Goal: Find specific page/section: Find specific page/section

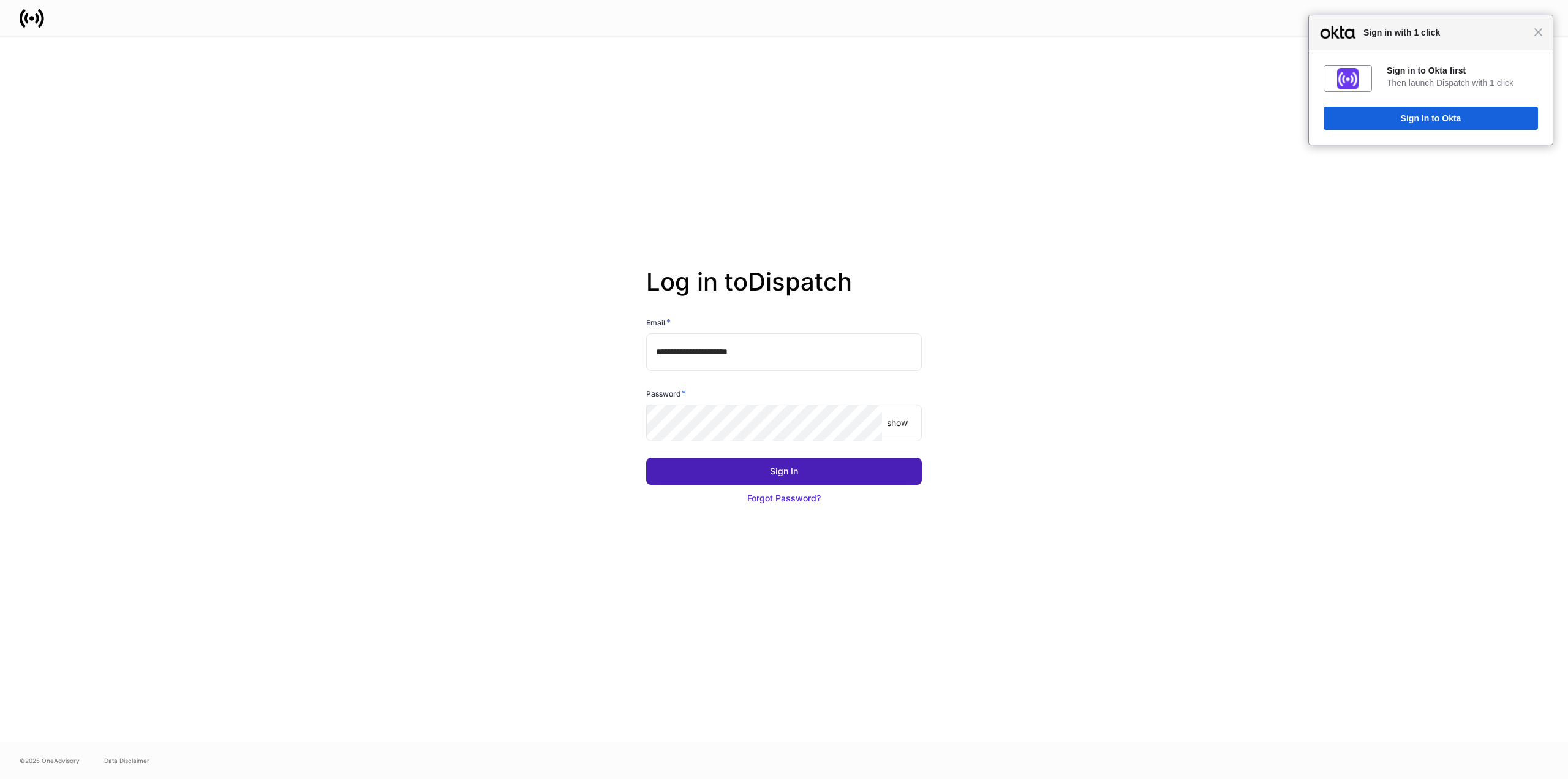
click at [790, 469] on div "Sign In" at bounding box center [784, 471] width 28 height 13
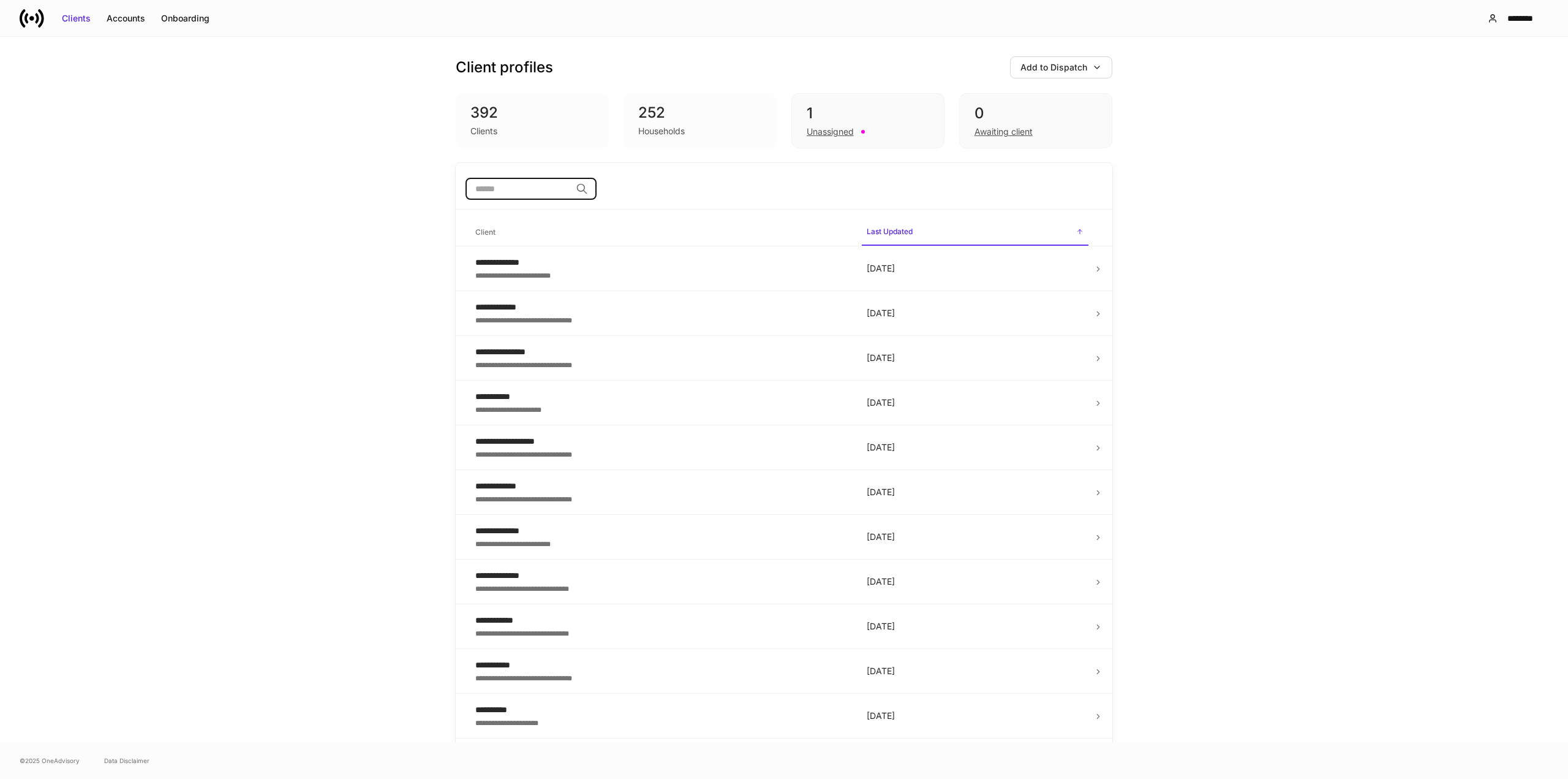
click at [532, 189] on input "search" at bounding box center [518, 189] width 106 height 22
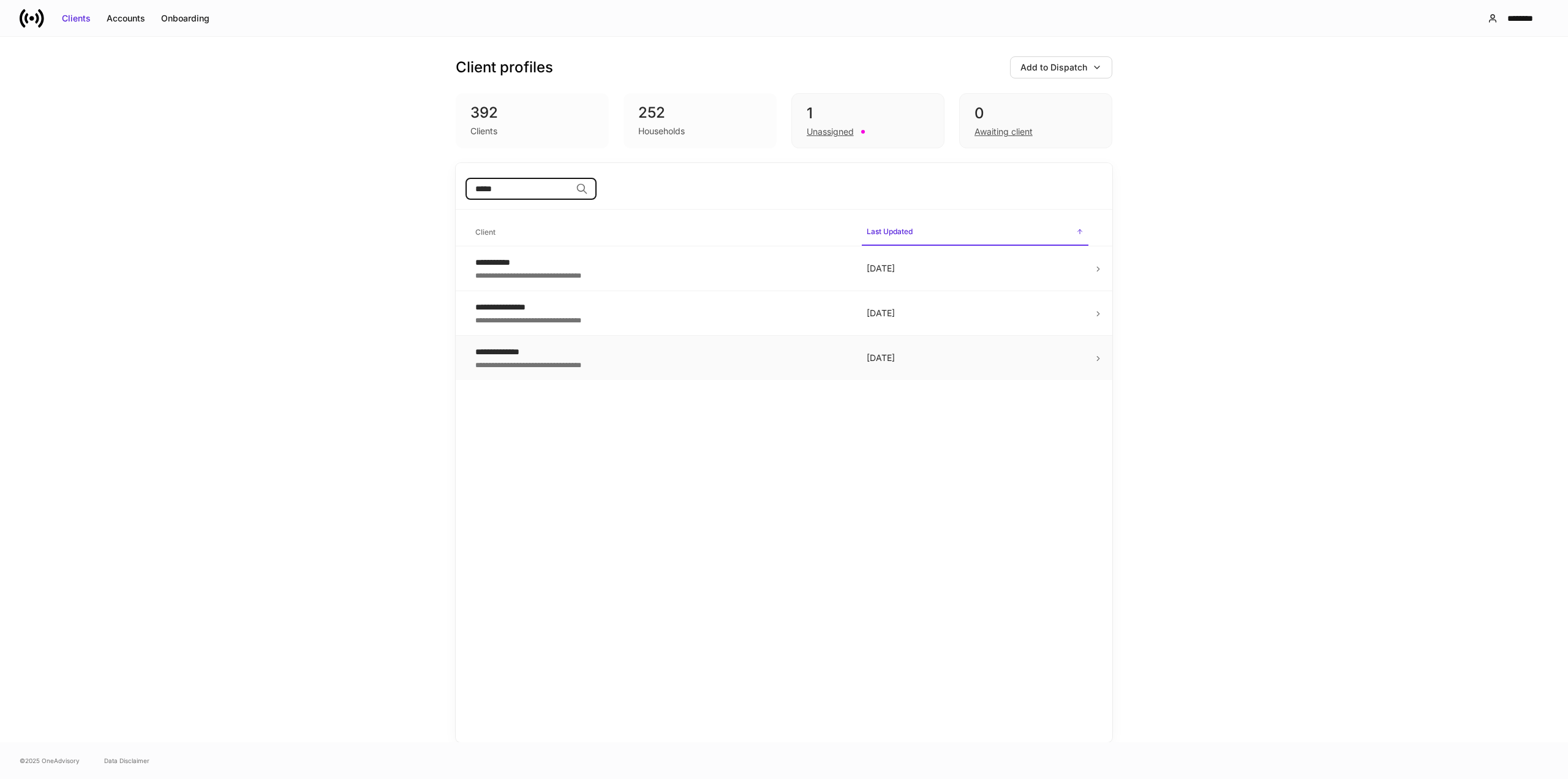
type input "*****"
click at [508, 350] on div "**********" at bounding box center [662, 352] width 372 height 13
